Goal: Task Accomplishment & Management: Use online tool/utility

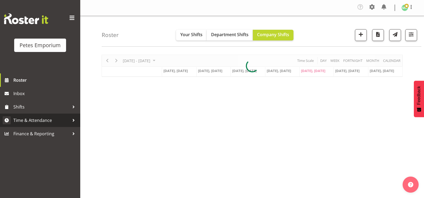
click at [53, 120] on span "Time & Attendance" at bounding box center [41, 120] width 56 height 8
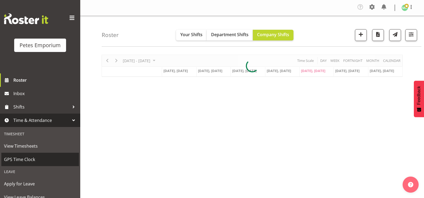
click at [45, 158] on span "GPS Time Clock" at bounding box center [40, 159] width 72 height 8
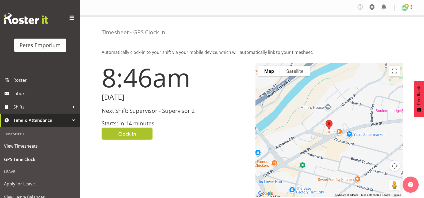
click at [107, 131] on button "Clock In" at bounding box center [127, 133] width 51 height 12
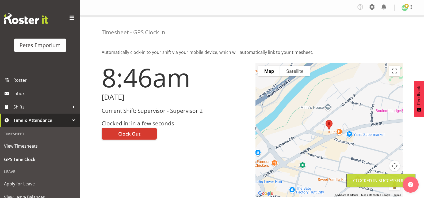
click at [406, 7] on span at bounding box center [406, 6] width 4 height 4
click at [382, 32] on link "Log Out" at bounding box center [388, 30] width 51 height 10
